Goal: Task Accomplishment & Management: Manage account settings

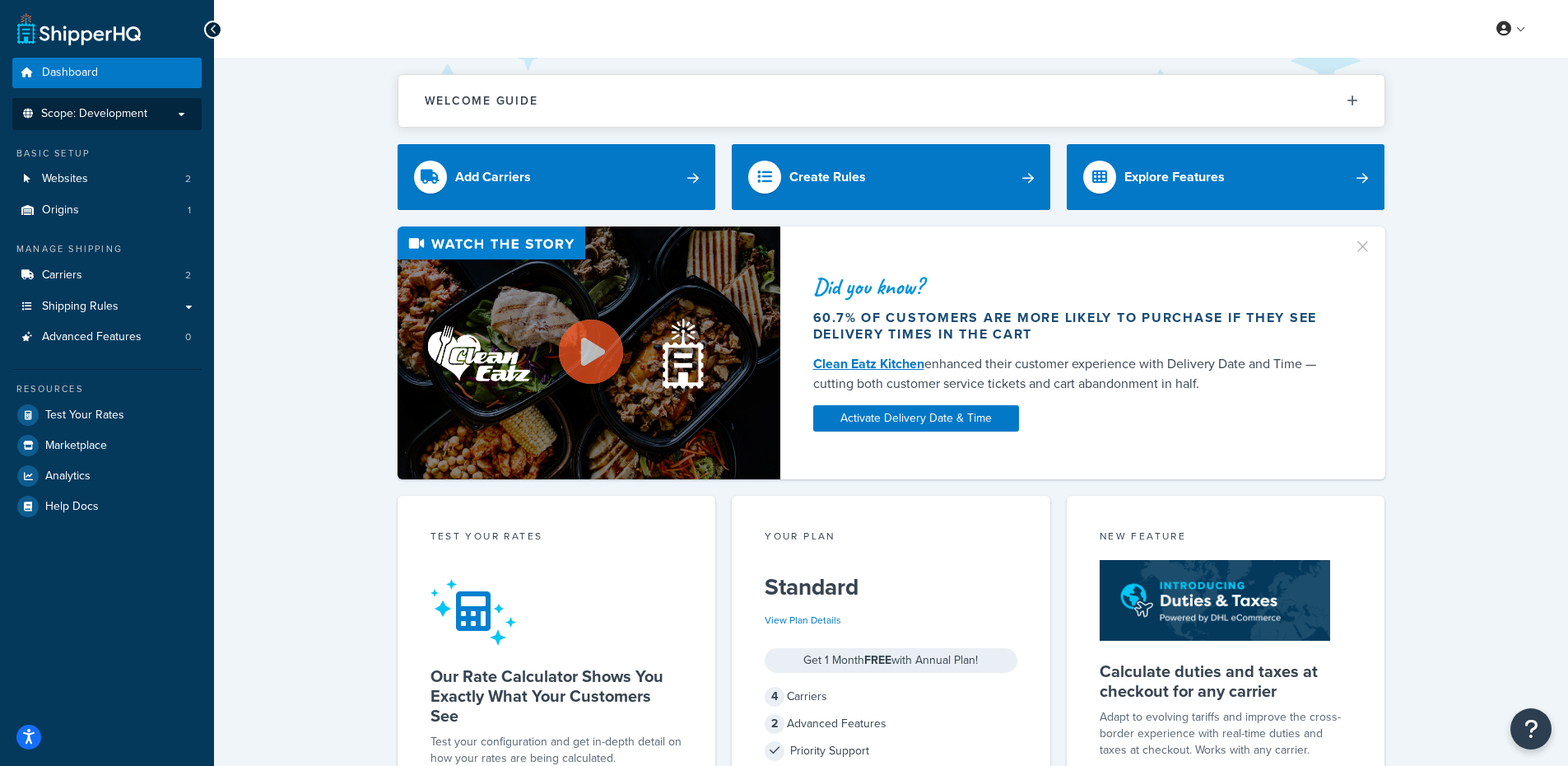
click at [116, 110] on span "Scope: Development" at bounding box center [94, 113] width 106 height 14
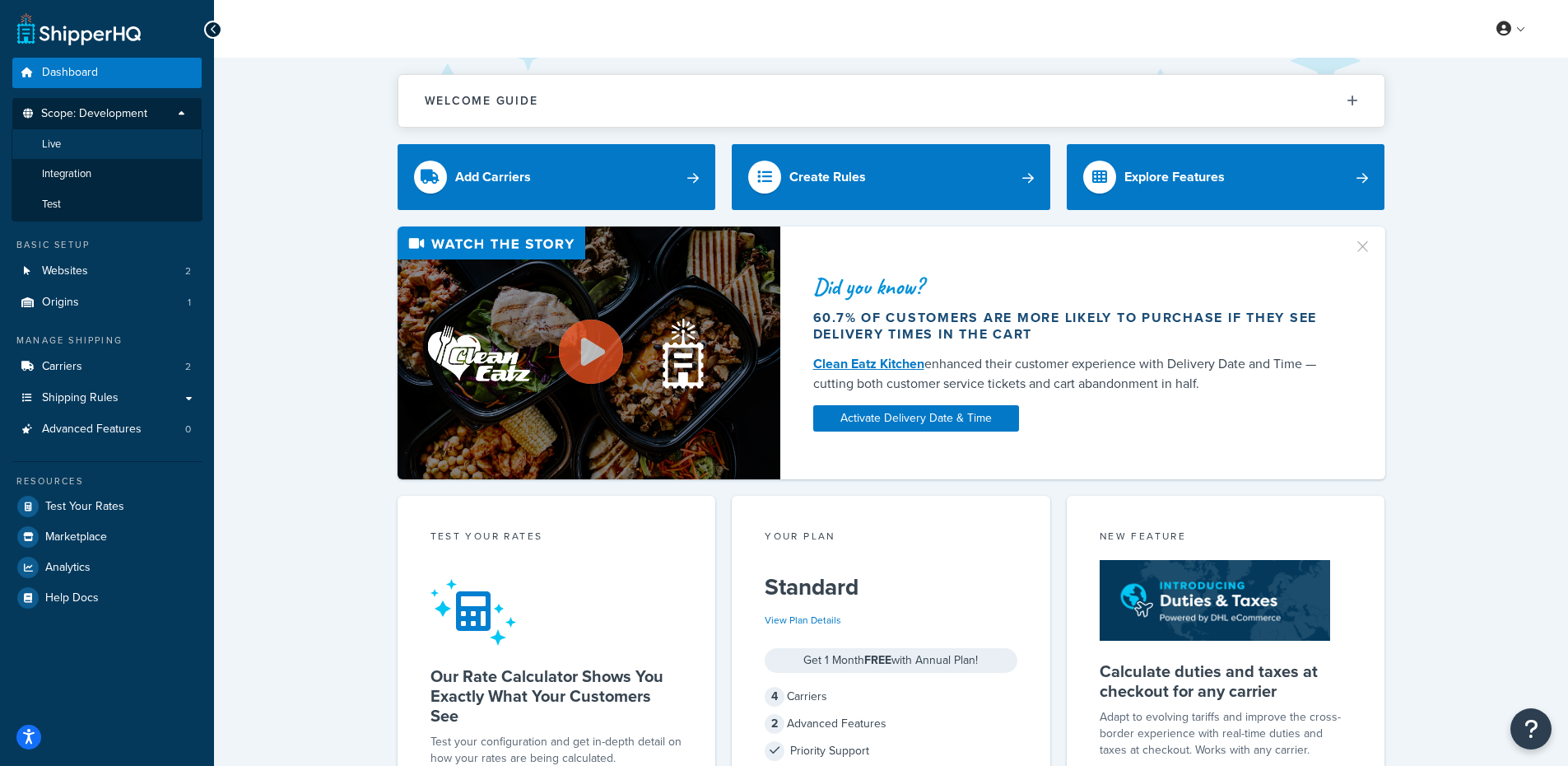
click at [110, 144] on li "Live" at bounding box center [107, 144] width 191 height 30
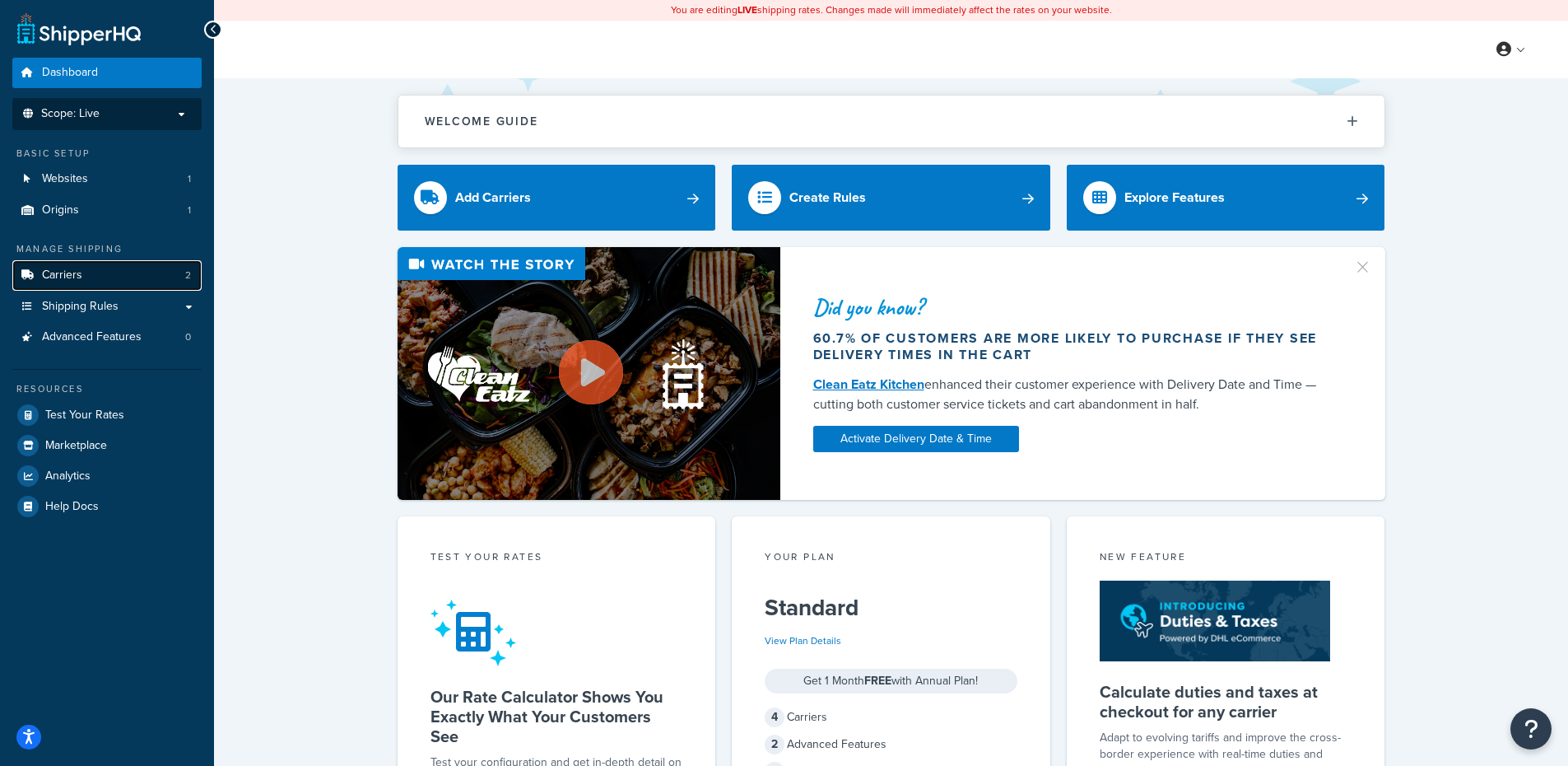
click at [113, 268] on link "Carriers 2" at bounding box center [107, 275] width 189 height 30
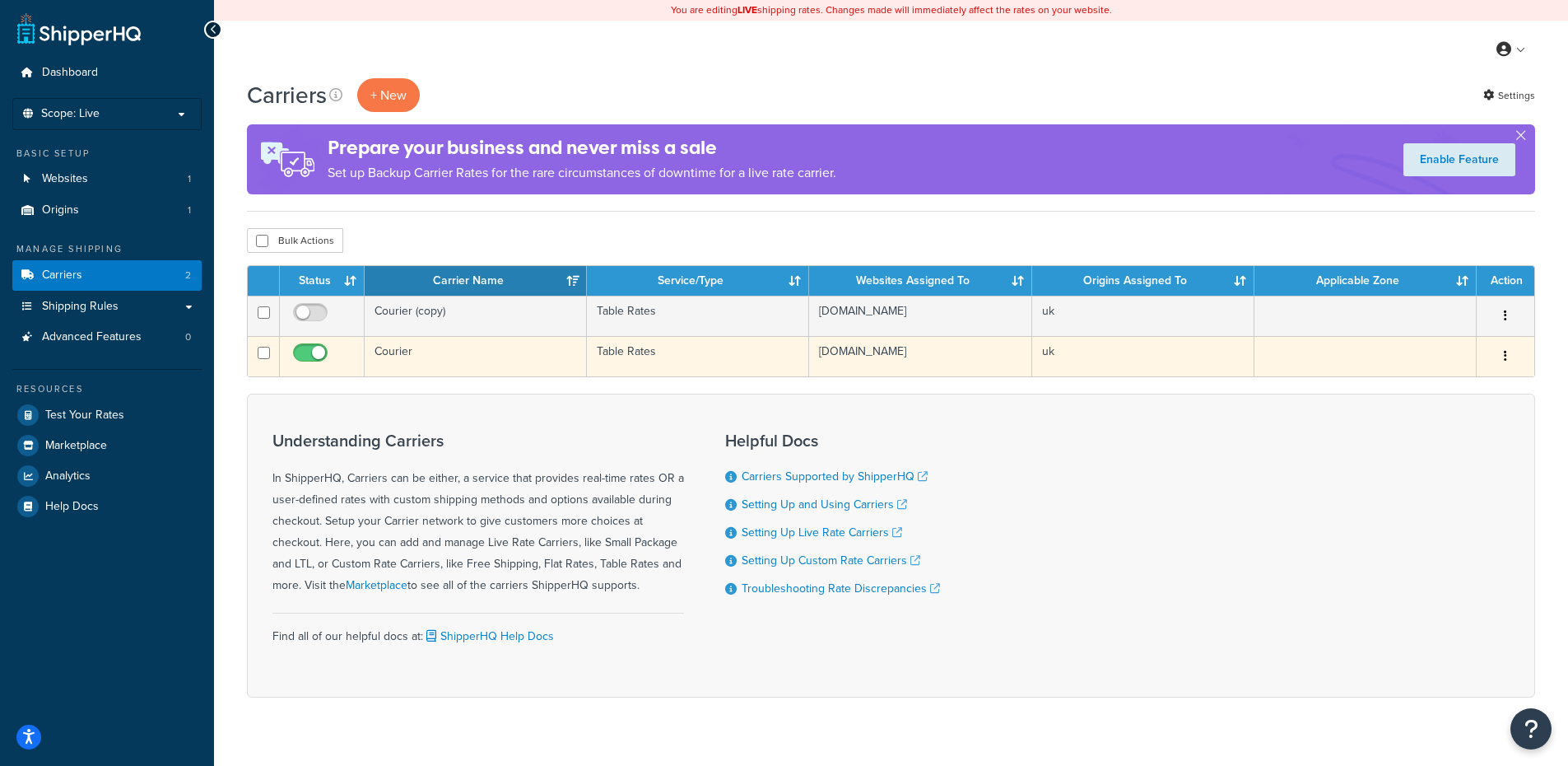
click at [1502, 352] on button "button" at bounding box center [1505, 356] width 23 height 26
click at [1431, 383] on link "Edit" at bounding box center [1438, 390] width 131 height 34
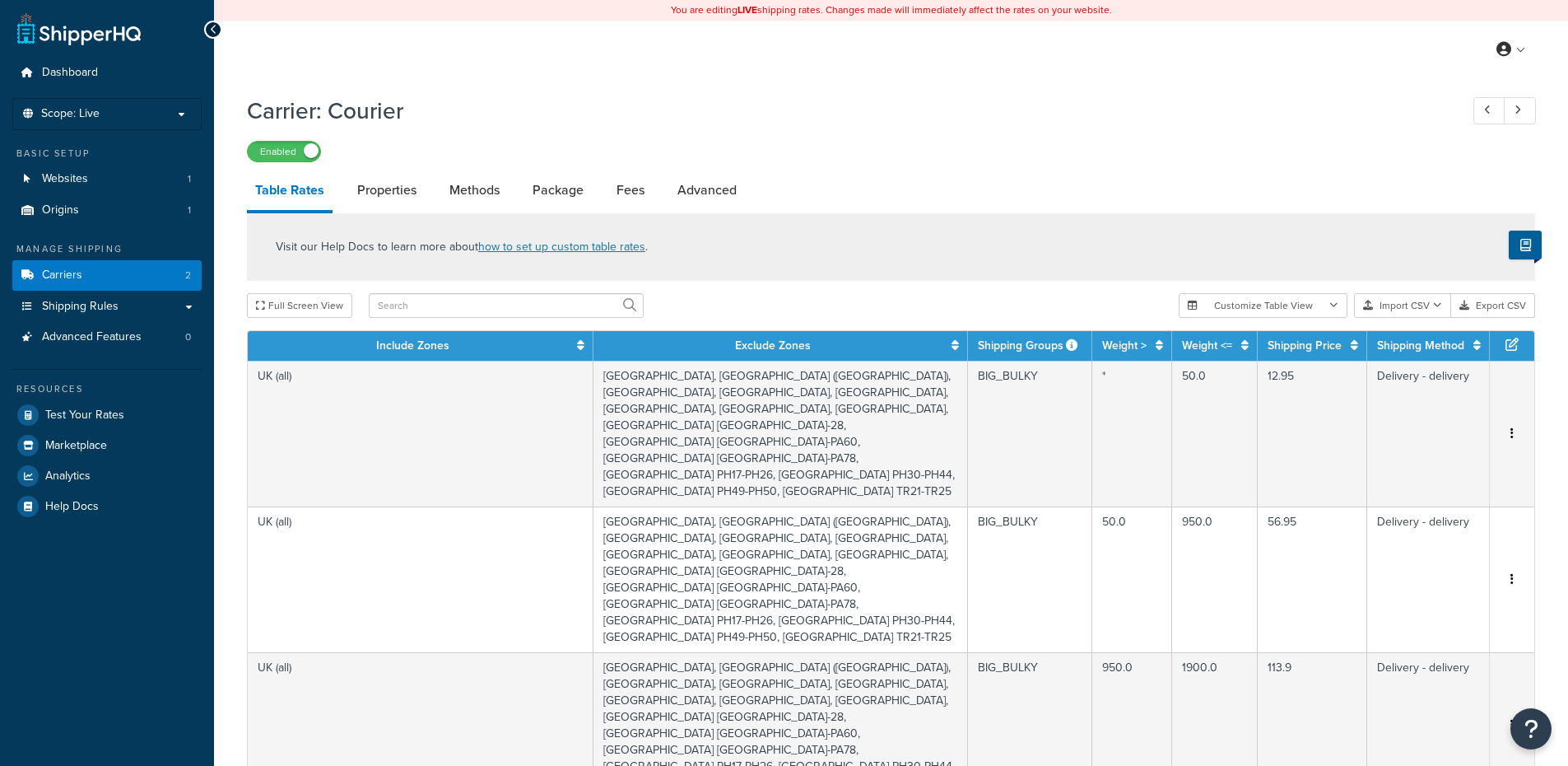
select select "25"
click at [441, 302] on input "text" at bounding box center [506, 305] width 275 height 25
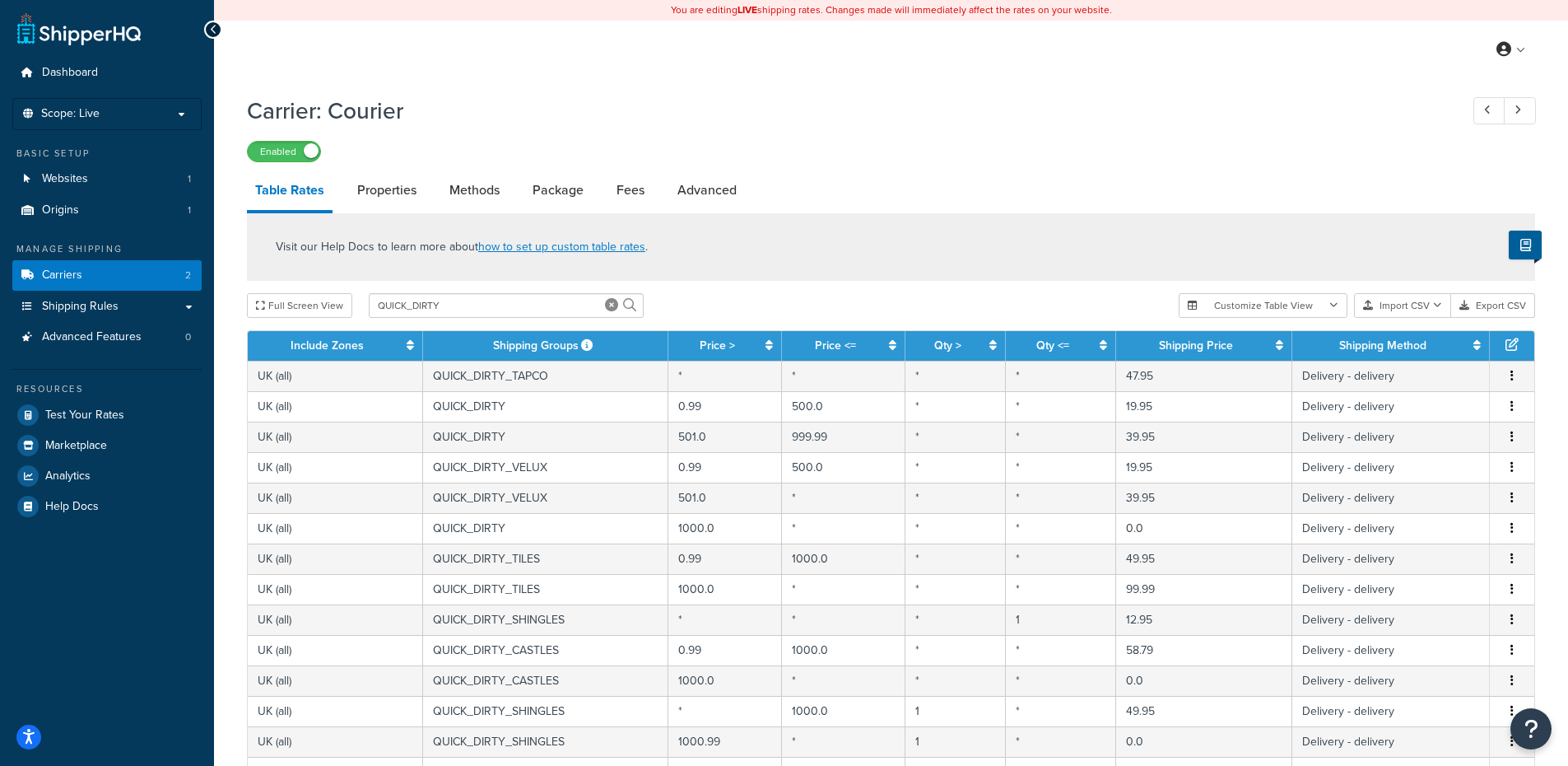
click at [548, 350] on th "Shipping Groups" at bounding box center [546, 346] width 246 height 29
click at [532, 306] on input "QUICK_DIRTY" at bounding box center [506, 305] width 275 height 25
type input "QUICK_DIRTY"
click at [467, 304] on input "QUICK_DIRTY" at bounding box center [506, 305] width 275 height 25
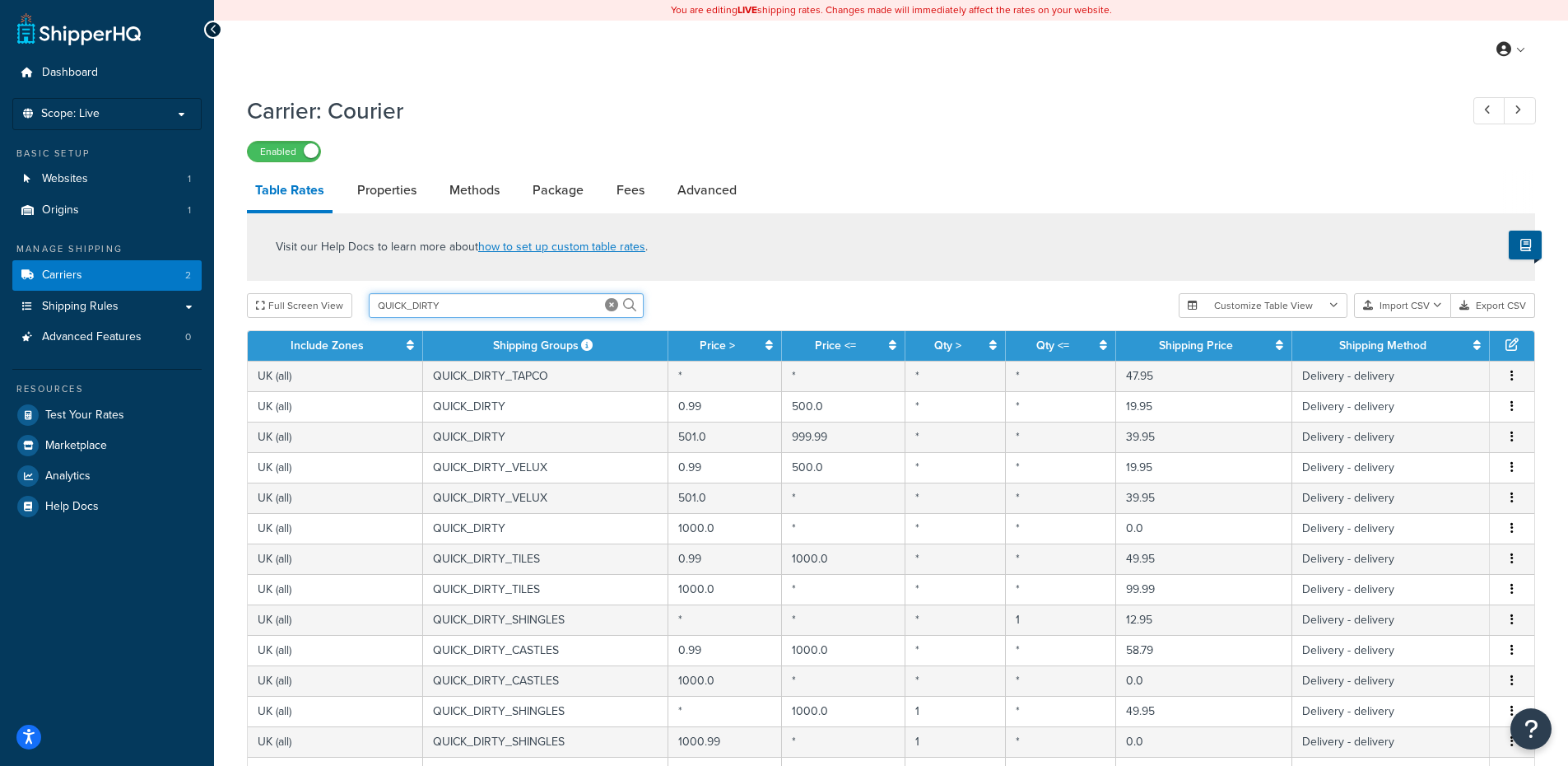
click at [467, 304] on input "QUICK_DIRTY" at bounding box center [506, 305] width 275 height 25
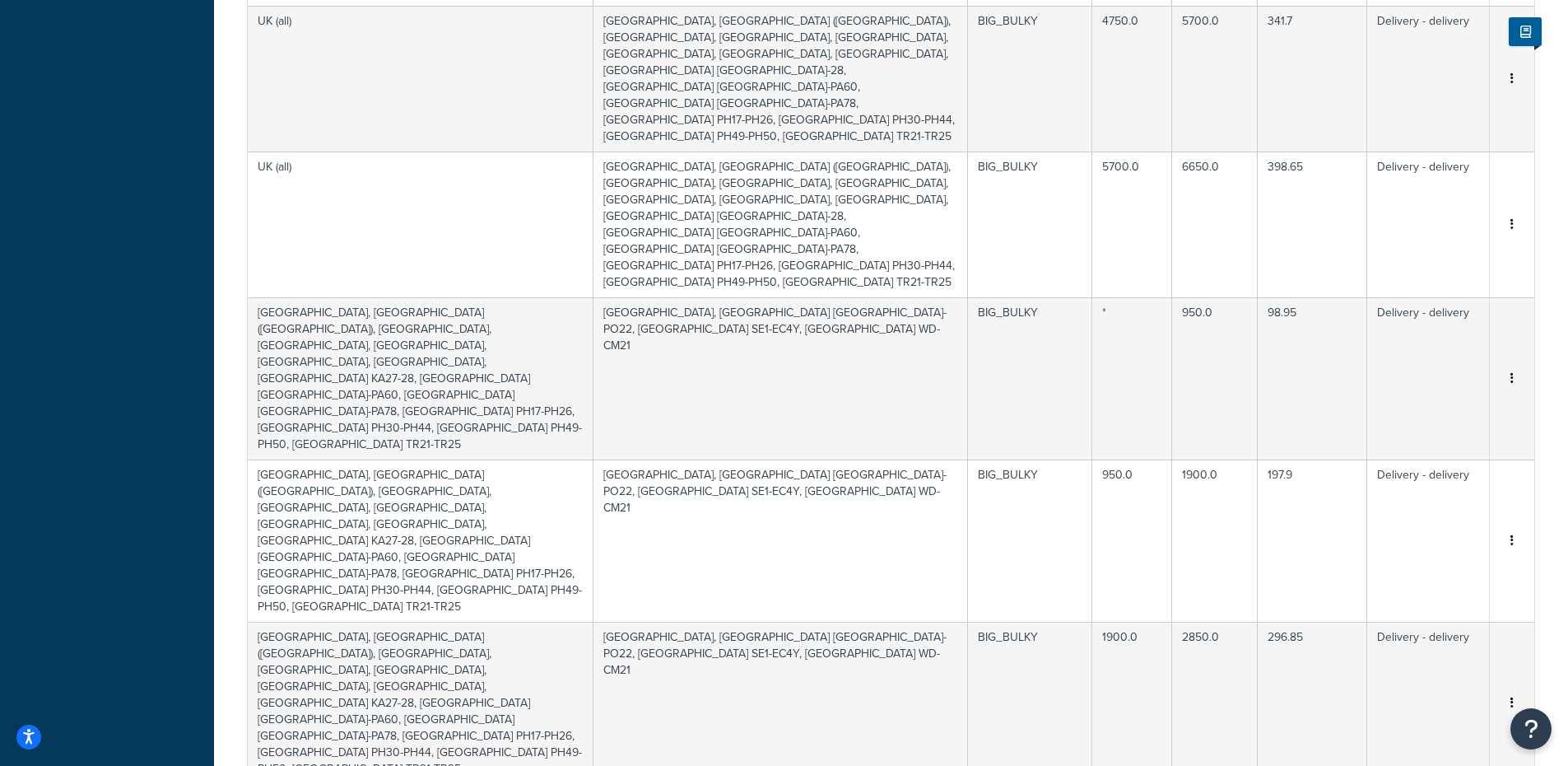
scroll to position [1825, 0]
